Goal: Complete application form

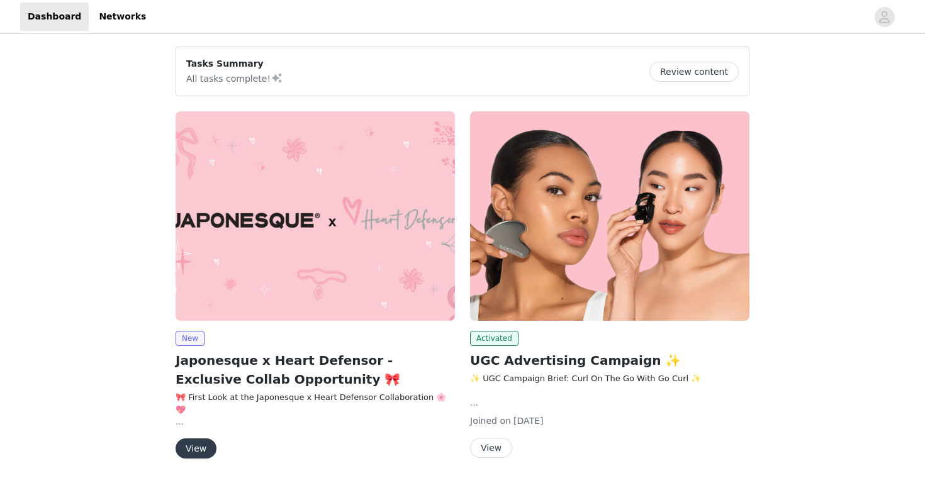
click at [194, 444] on button "View" at bounding box center [195, 448] width 41 height 20
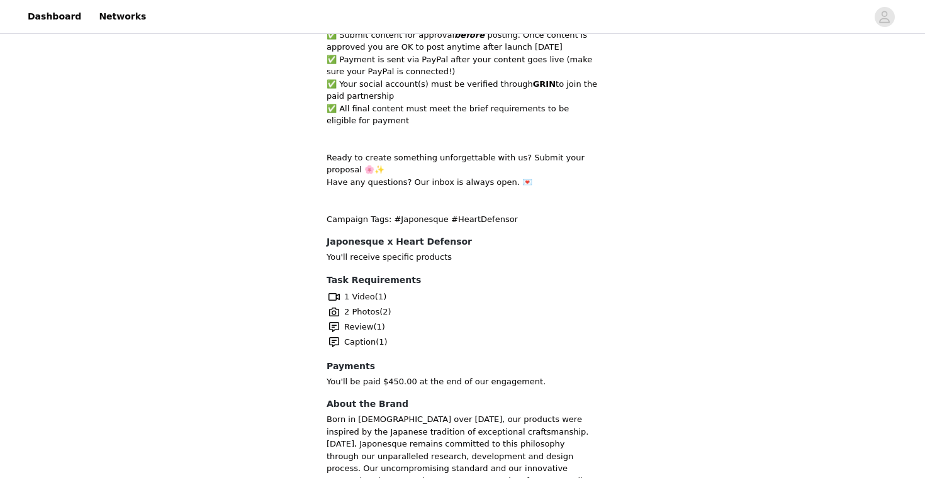
scroll to position [968, 0]
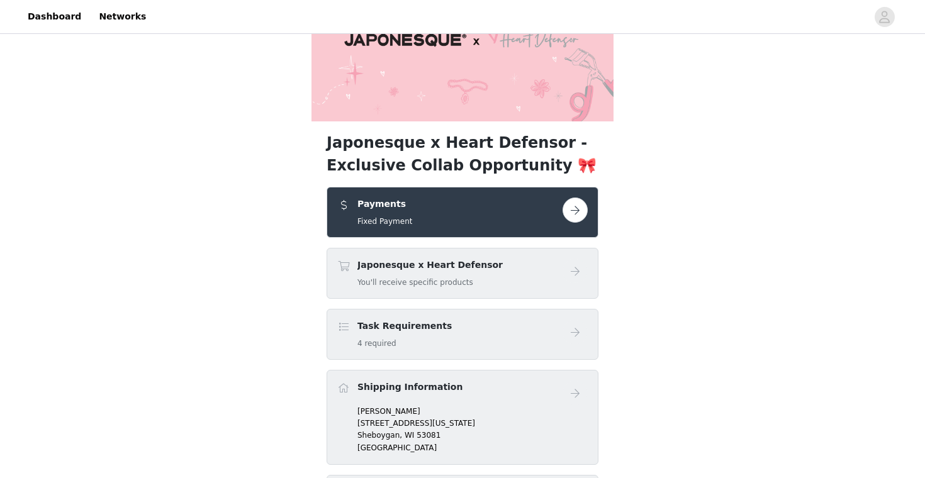
scroll to position [130, 0]
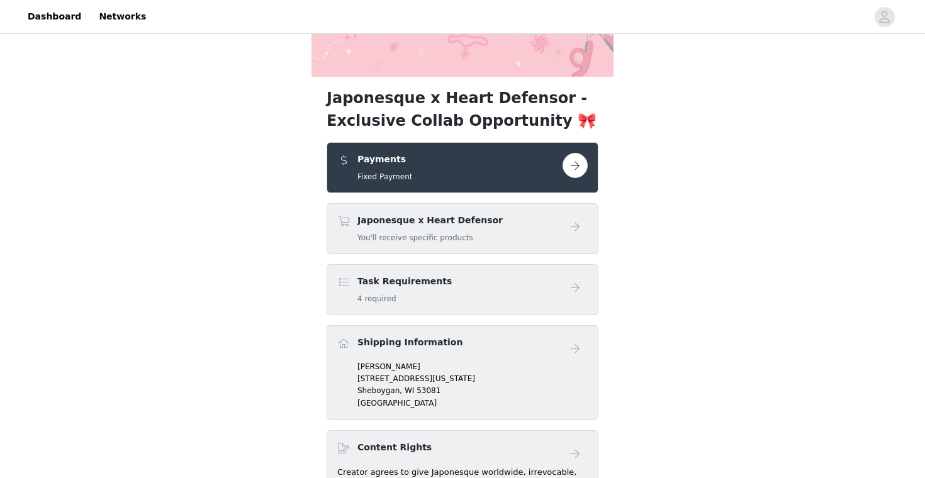
click at [579, 171] on button "button" at bounding box center [574, 165] width 25 height 25
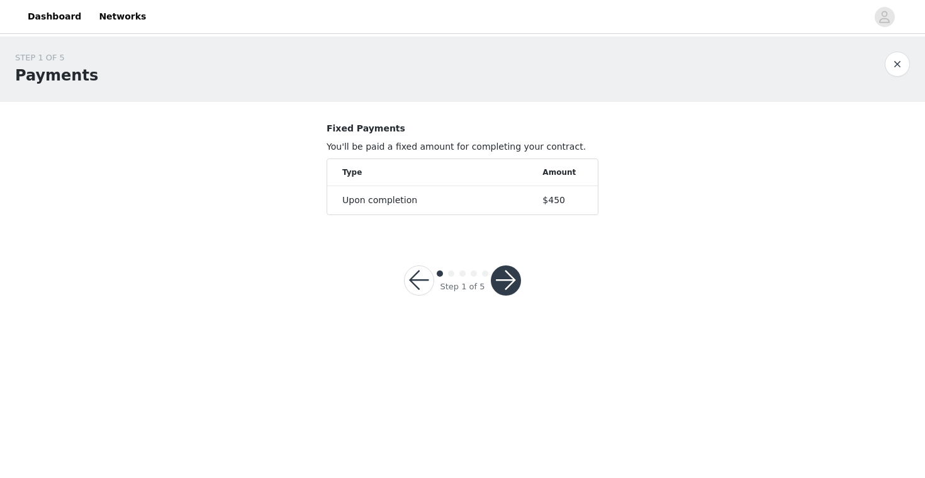
click at [516, 268] on div at bounding box center [506, 280] width 30 height 30
click at [514, 282] on button "button" at bounding box center [506, 280] width 30 height 30
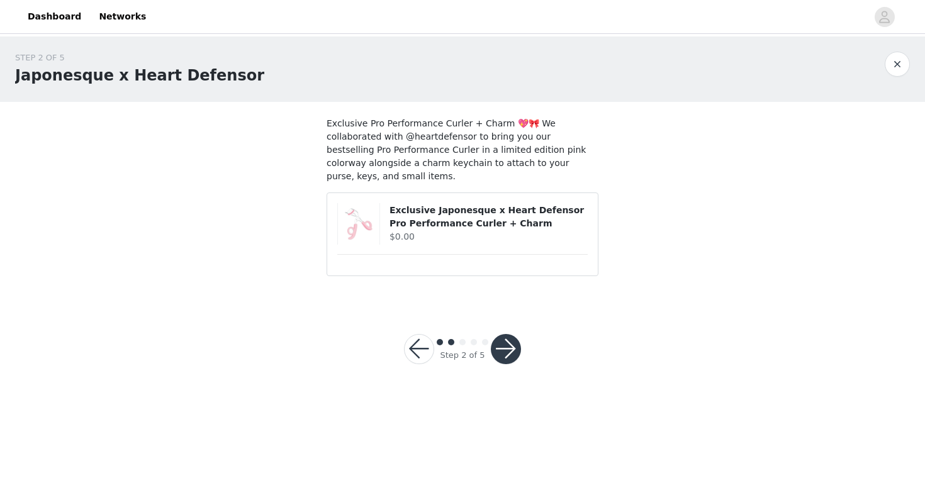
click at [514, 334] on button "button" at bounding box center [506, 349] width 30 height 30
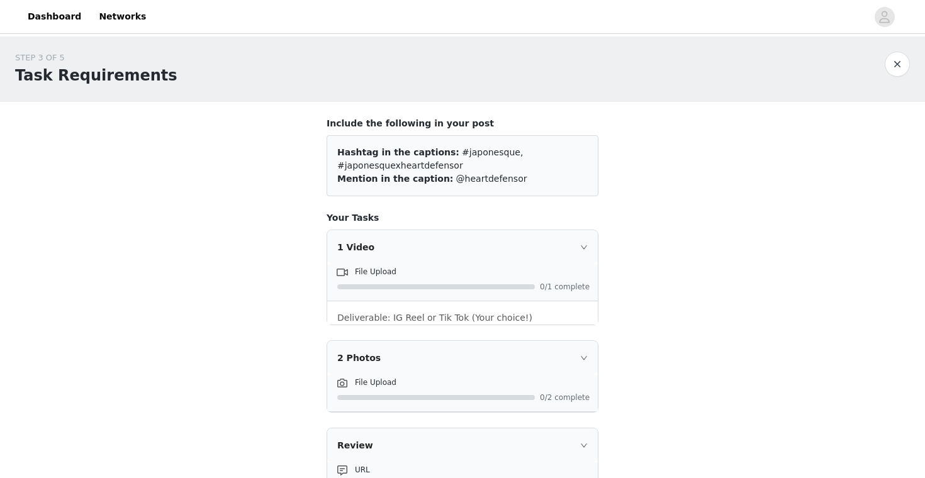
scroll to position [230, 0]
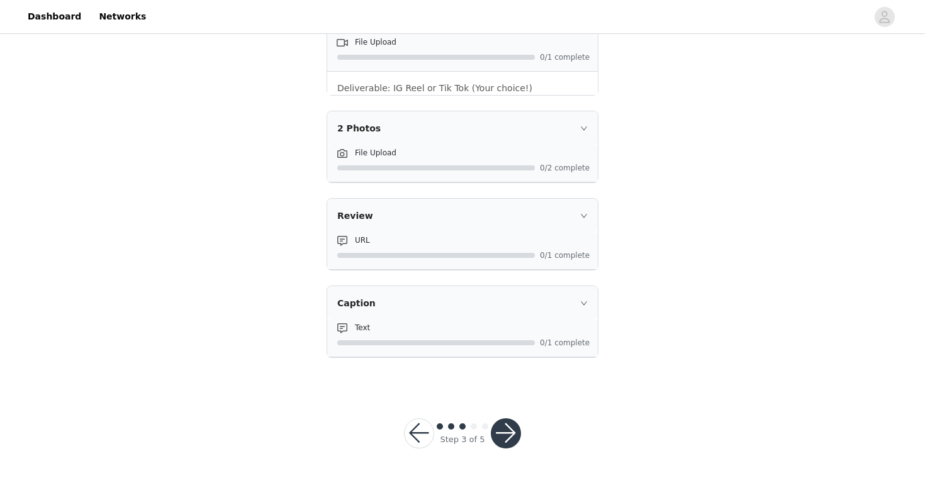
click at [506, 444] on button "button" at bounding box center [506, 433] width 30 height 30
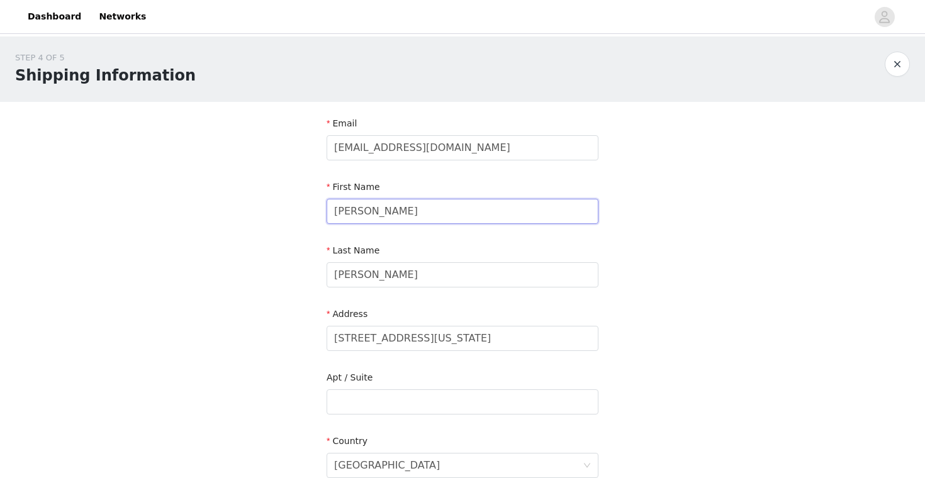
click at [399, 203] on input "[PERSON_NAME]" at bounding box center [462, 211] width 272 height 25
click at [396, 268] on input "[PERSON_NAME]" at bounding box center [462, 274] width 272 height 25
click at [387, 278] on input "[PERSON_NAME]" at bounding box center [462, 274] width 272 height 25
type input "[PERSON_NAME] MSC 2216"
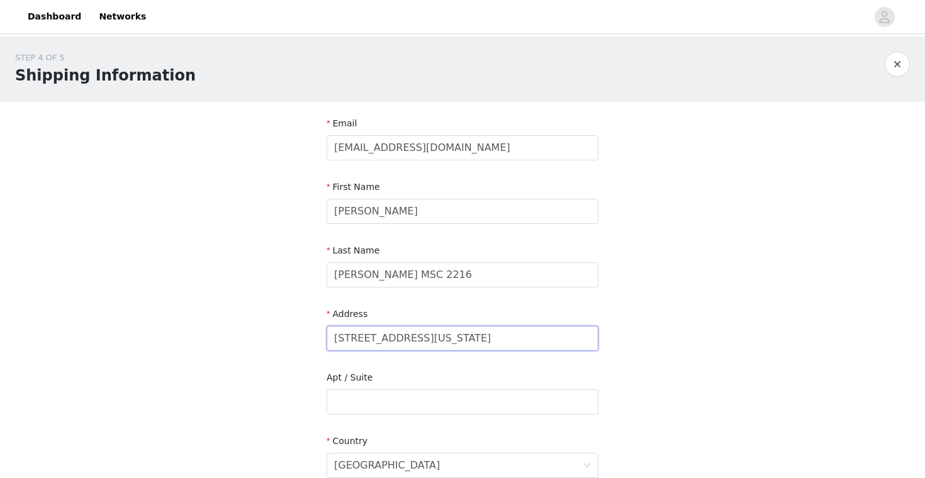
click at [383, 338] on input "[STREET_ADDRESS][US_STATE]" at bounding box center [462, 338] width 272 height 25
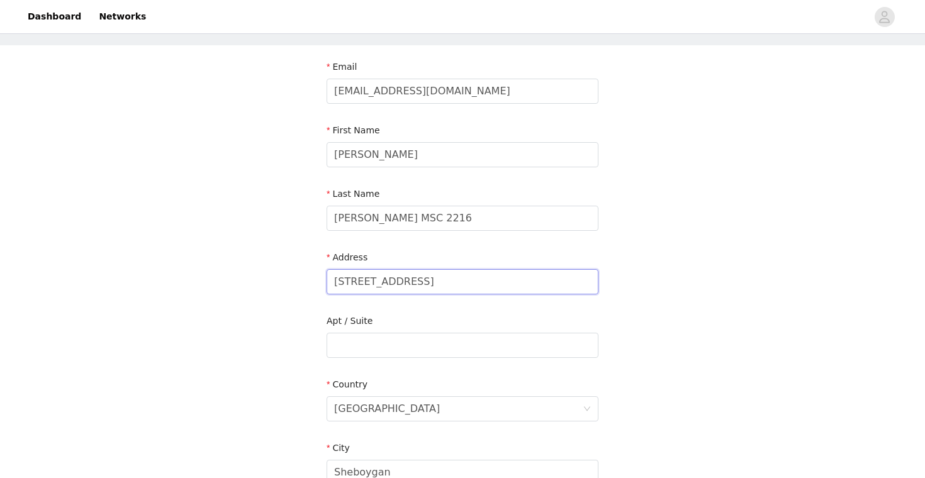
scroll to position [207, 0]
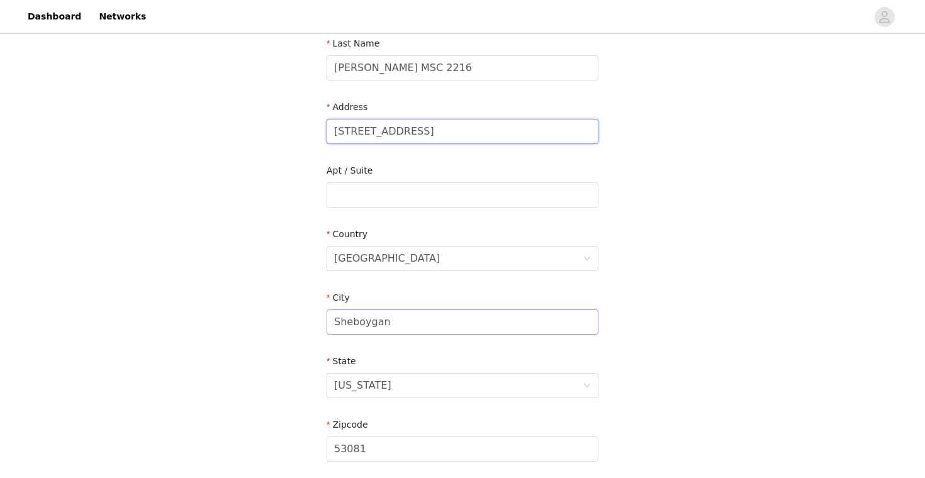
type input "[STREET_ADDRESS]"
click at [377, 330] on input "Sheboygan" at bounding box center [462, 321] width 272 height 25
type input "s"
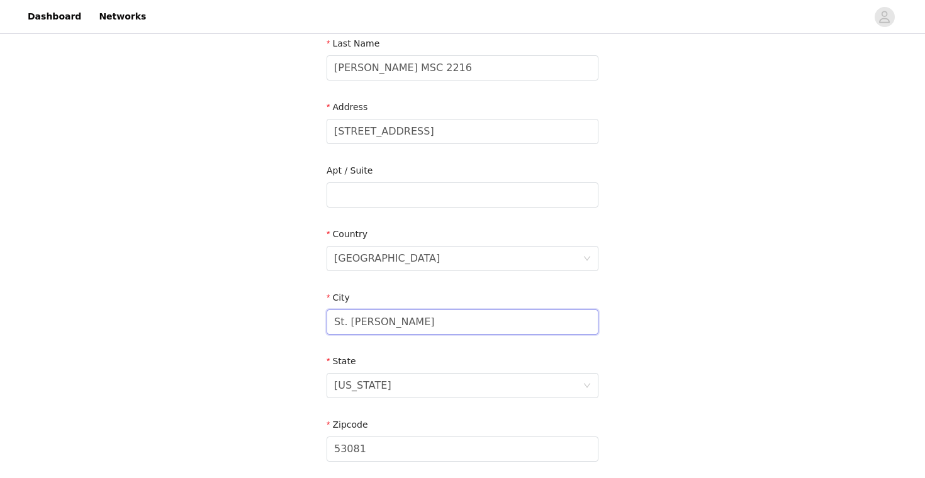
type input "St. [PERSON_NAME]"
click at [384, 386] on div "[US_STATE]" at bounding box center [458, 386] width 248 height 24
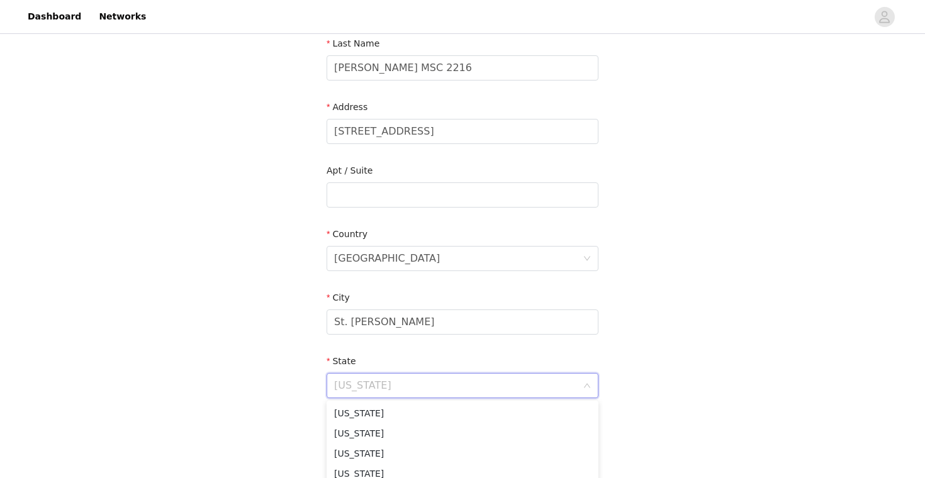
click at [384, 386] on input at bounding box center [458, 386] width 248 height 24
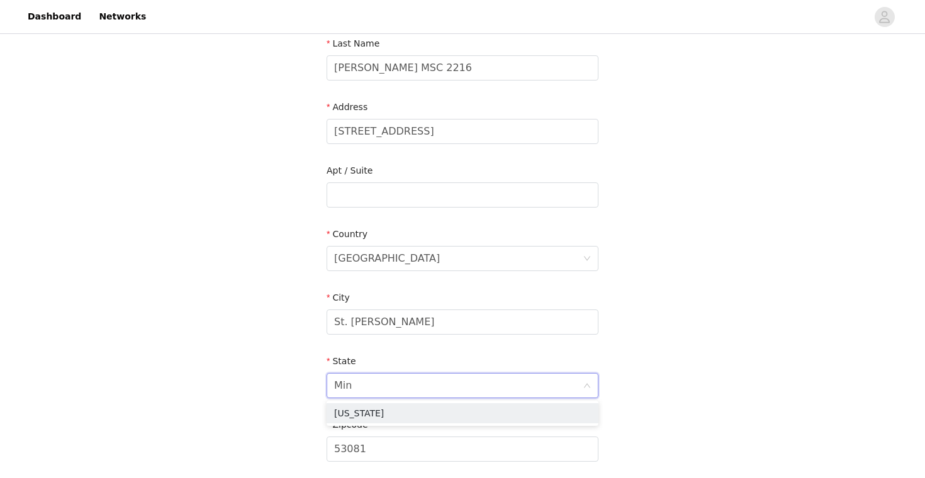
type input "Minn"
click at [375, 413] on li "[US_STATE]" at bounding box center [462, 413] width 272 height 20
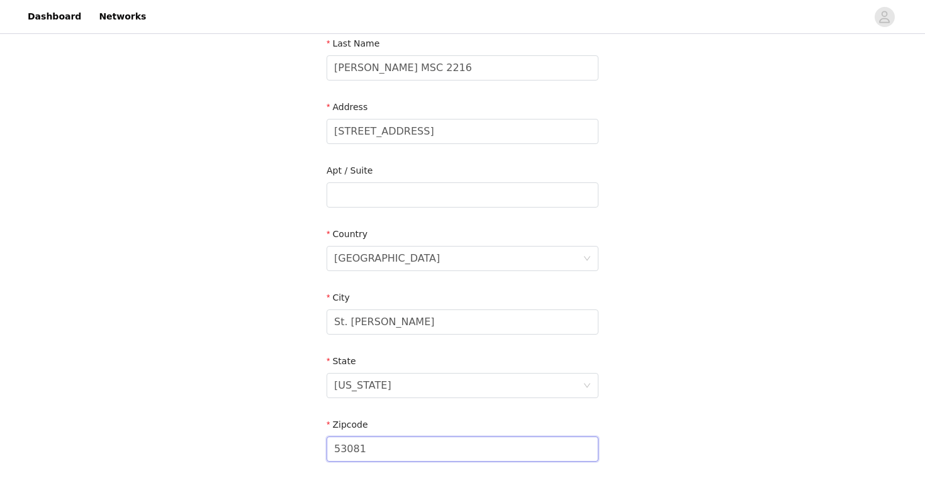
click at [372, 445] on input "53081" at bounding box center [462, 448] width 272 height 25
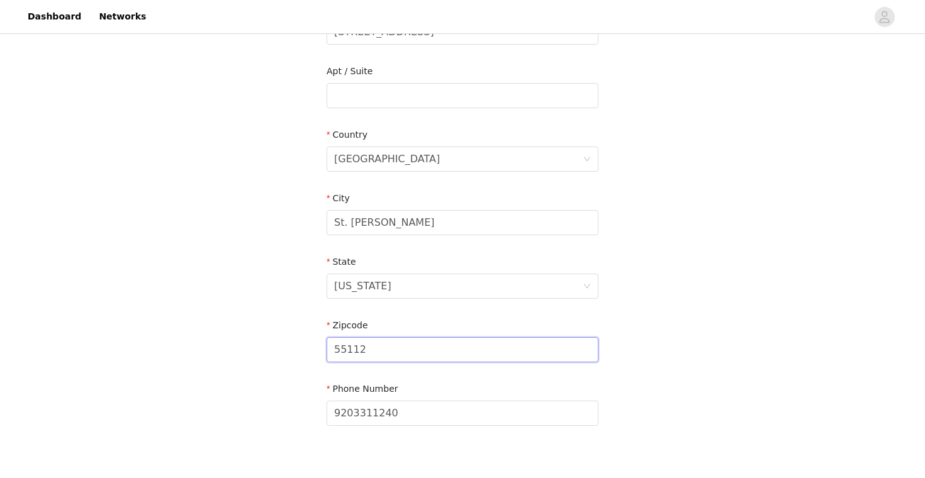
scroll to position [326, 0]
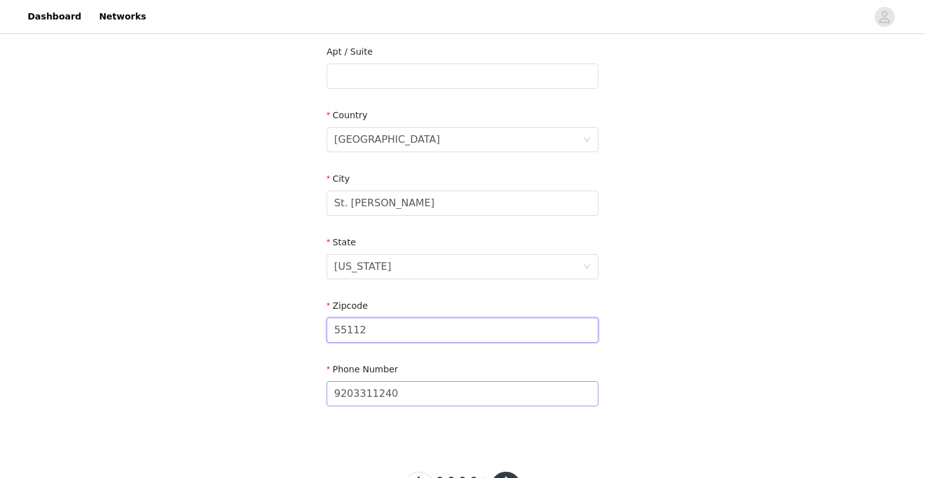
type input "55112"
click at [379, 402] on input "9203311240" at bounding box center [462, 393] width 272 height 25
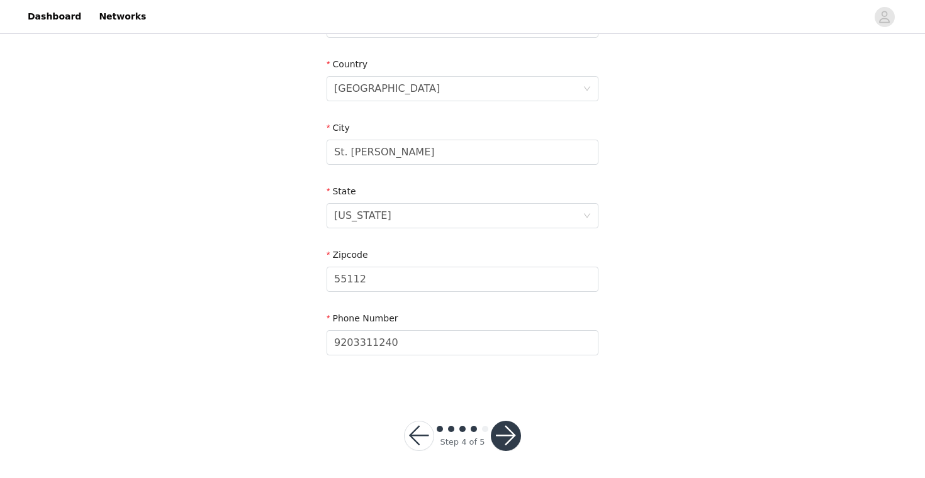
click at [531, 438] on div "Step 4 of 5" at bounding box center [462, 436] width 147 height 60
click at [508, 438] on button "button" at bounding box center [506, 436] width 30 height 30
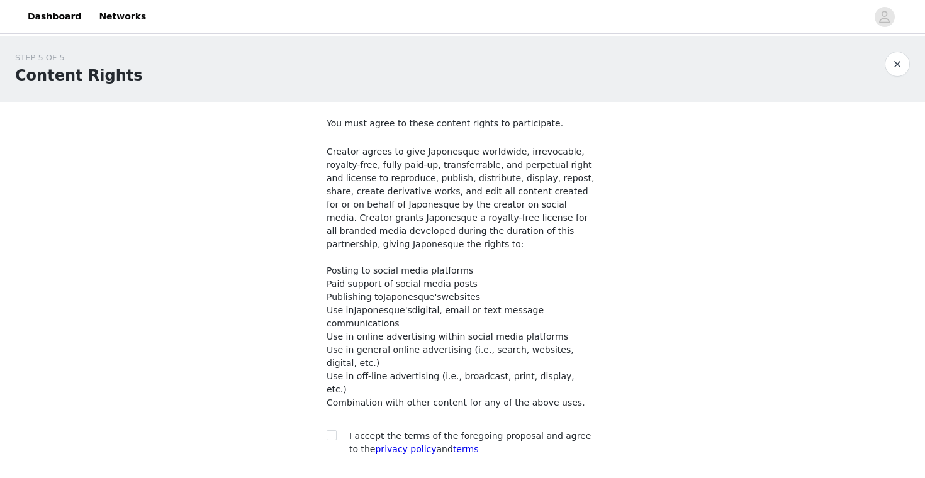
scroll to position [90, 0]
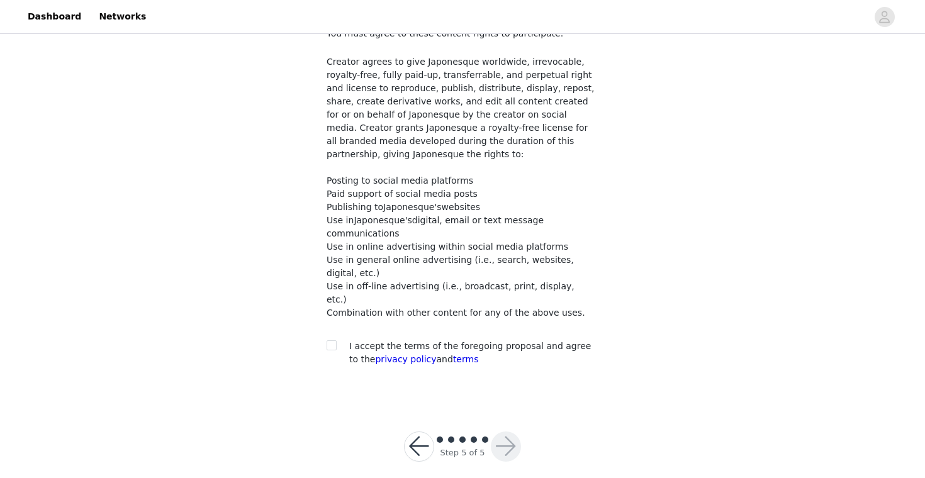
click at [320, 333] on section "You must agree to these content rights to participate. Creator agrees to give J…" at bounding box center [462, 206] width 302 height 389
click at [328, 340] on input "checkbox" at bounding box center [330, 344] width 9 height 9
checkbox input "true"
click at [511, 431] on button "button" at bounding box center [506, 446] width 30 height 30
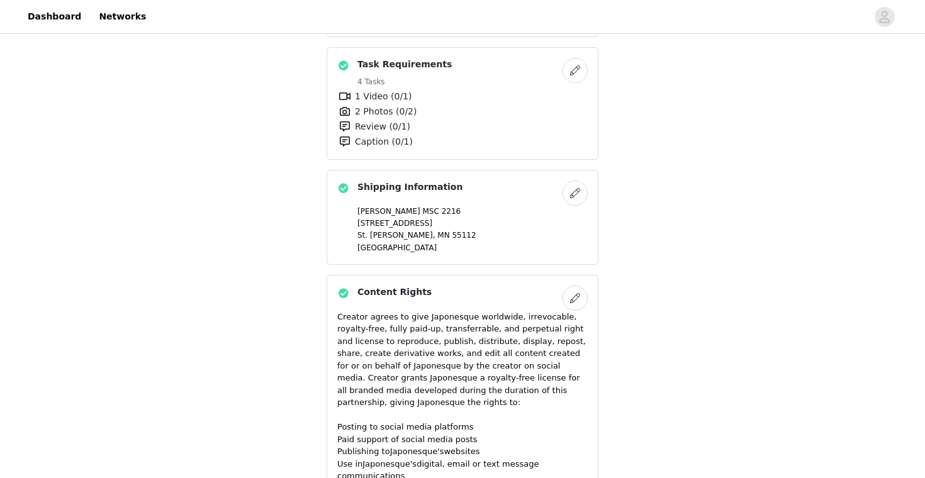
scroll to position [628, 0]
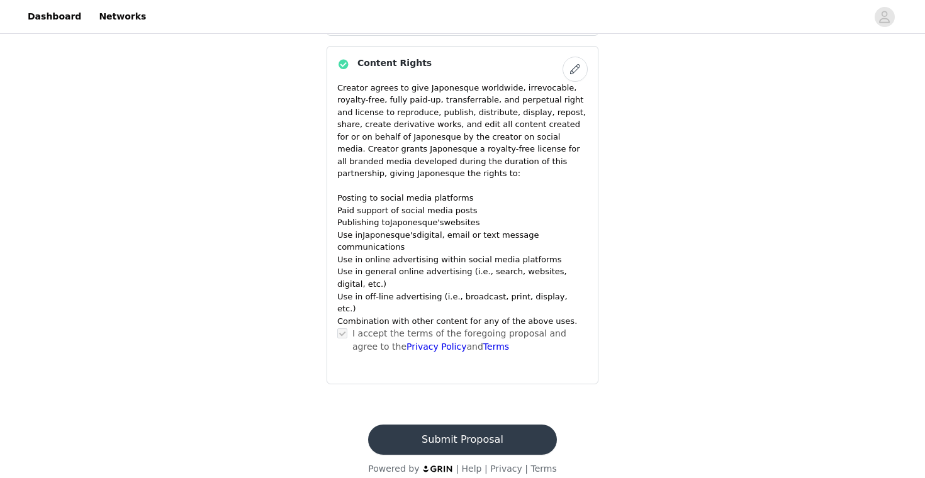
click at [524, 409] on footer "Submit Proposal Powered by | Help | Privacy | Terms" at bounding box center [462, 449] width 218 height 81
click at [524, 425] on button "Submit Proposal" at bounding box center [462, 440] width 188 height 30
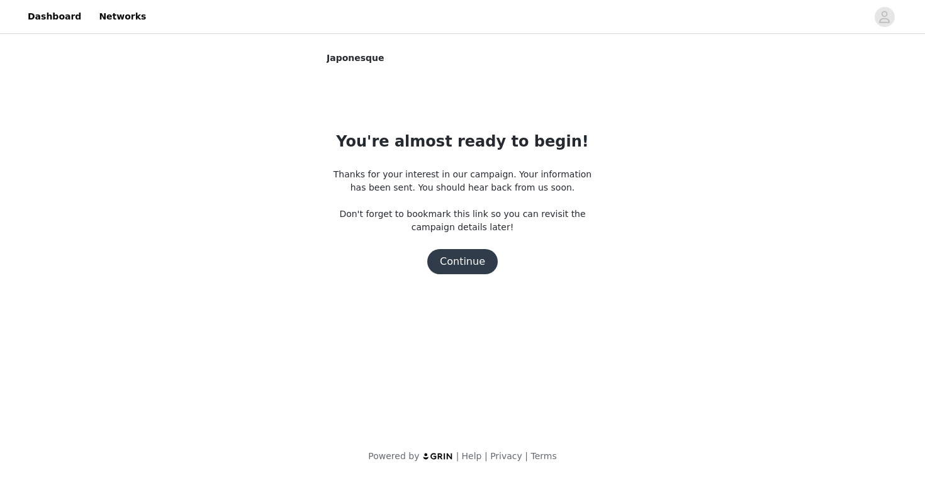
scroll to position [0, 0]
click at [464, 260] on button "Continue" at bounding box center [462, 261] width 70 height 25
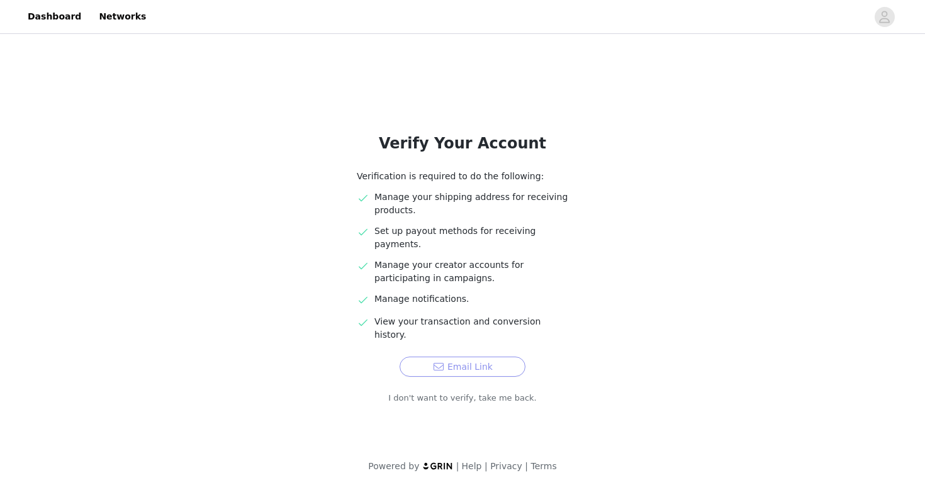
click at [440, 357] on button "Email Link" at bounding box center [462, 367] width 126 height 20
